Goal: Information Seeking & Learning: Learn about a topic

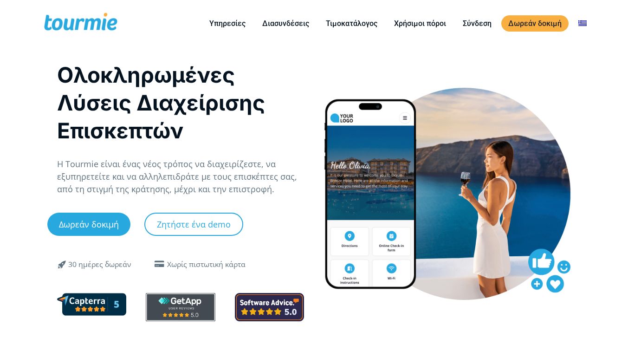
click at [368, 25] on link "Τιμοκατάλογος" at bounding box center [351, 24] width 65 height 12
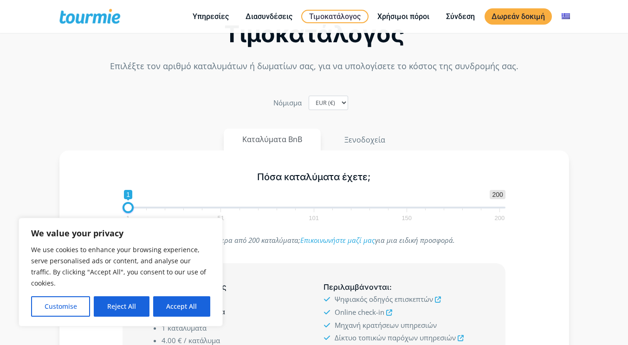
scroll to position [67, 0]
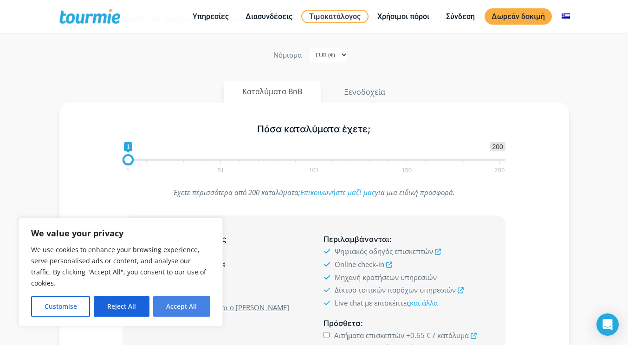
click at [178, 307] on button "Accept All" at bounding box center [181, 306] width 57 height 20
checkbox input "true"
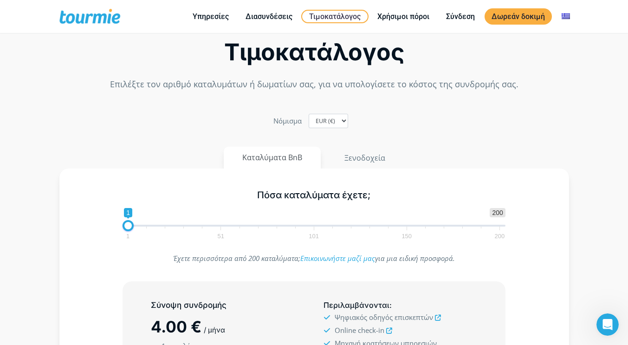
scroll to position [0, 0]
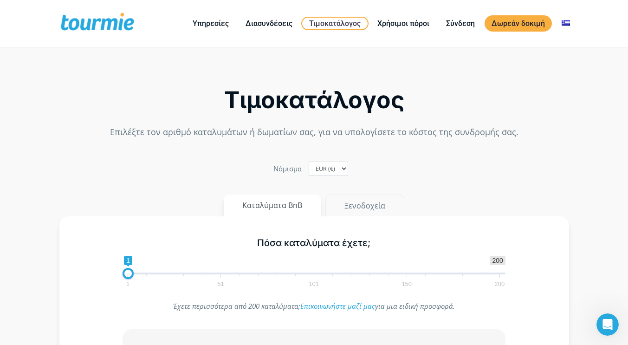
click at [358, 208] on button "Ξενοδοχεία" at bounding box center [364, 205] width 79 height 22
click at [283, 213] on button "Καταλύματα BnB" at bounding box center [273, 205] width 98 height 22
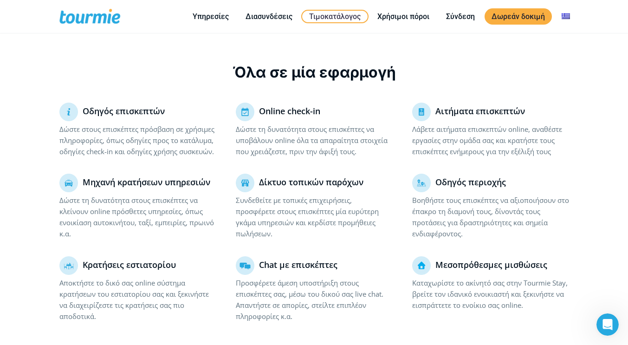
scroll to position [555, 0]
click at [171, 221] on p "Δώστε τη δυνατότητα στους επισκέπτες να κλείνουν online πρόσθετες υπηρεσίες, όπ…" at bounding box center [137, 216] width 157 height 45
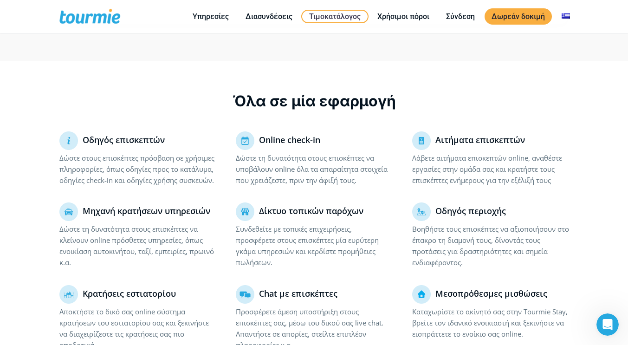
scroll to position [455, 0]
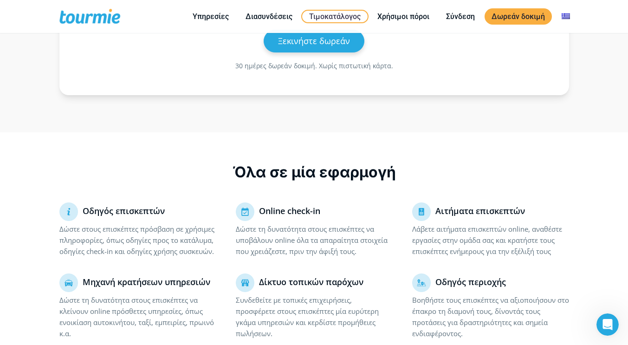
drag, startPoint x: 28, startPoint y: 124, endPoint x: 49, endPoint y: 84, distance: 44.8
